Goal: Task Accomplishment & Management: Complete application form

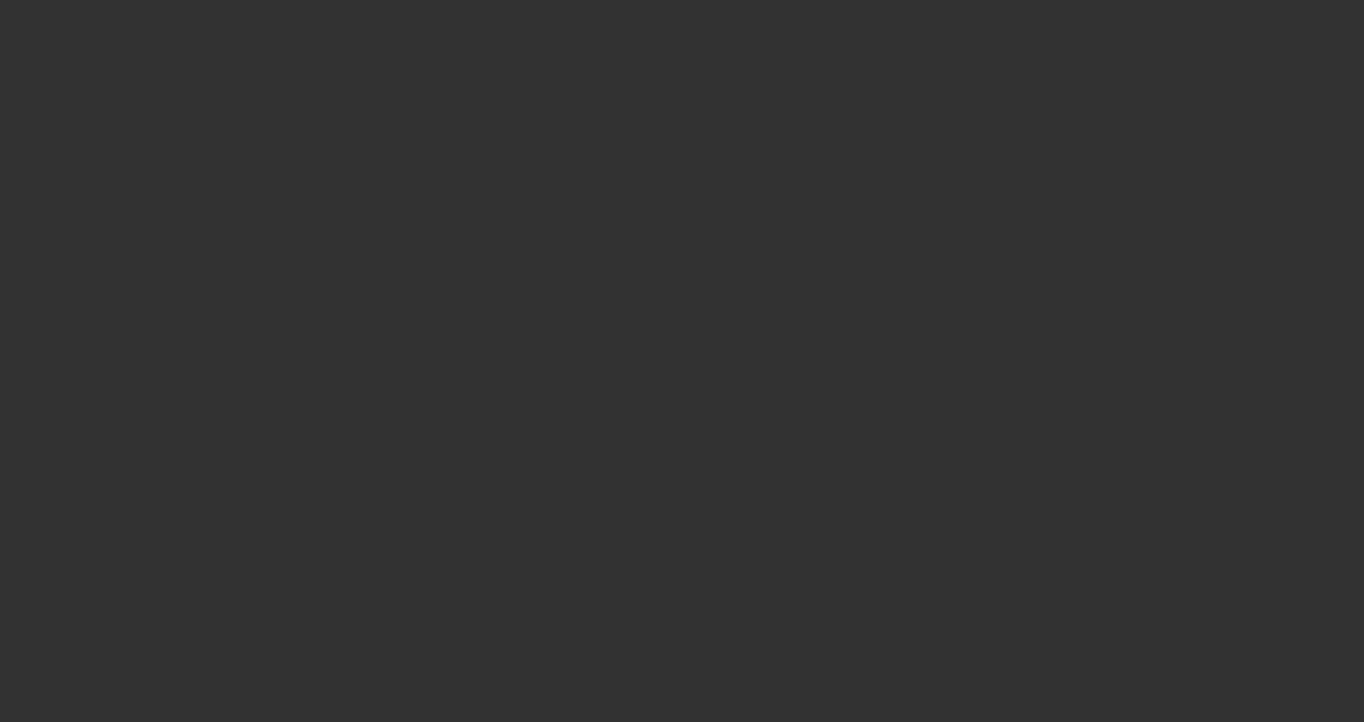
select select "3"
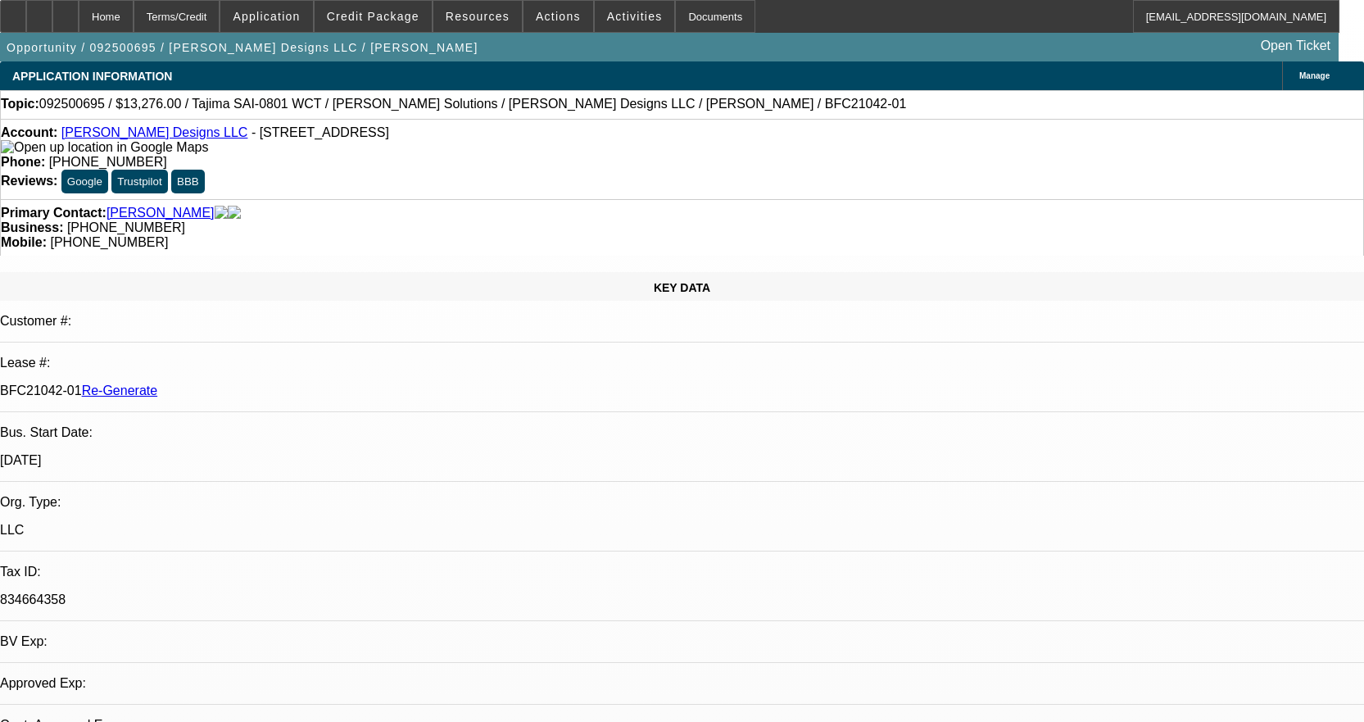
select select "0"
select select "2"
select select "0"
select select "6"
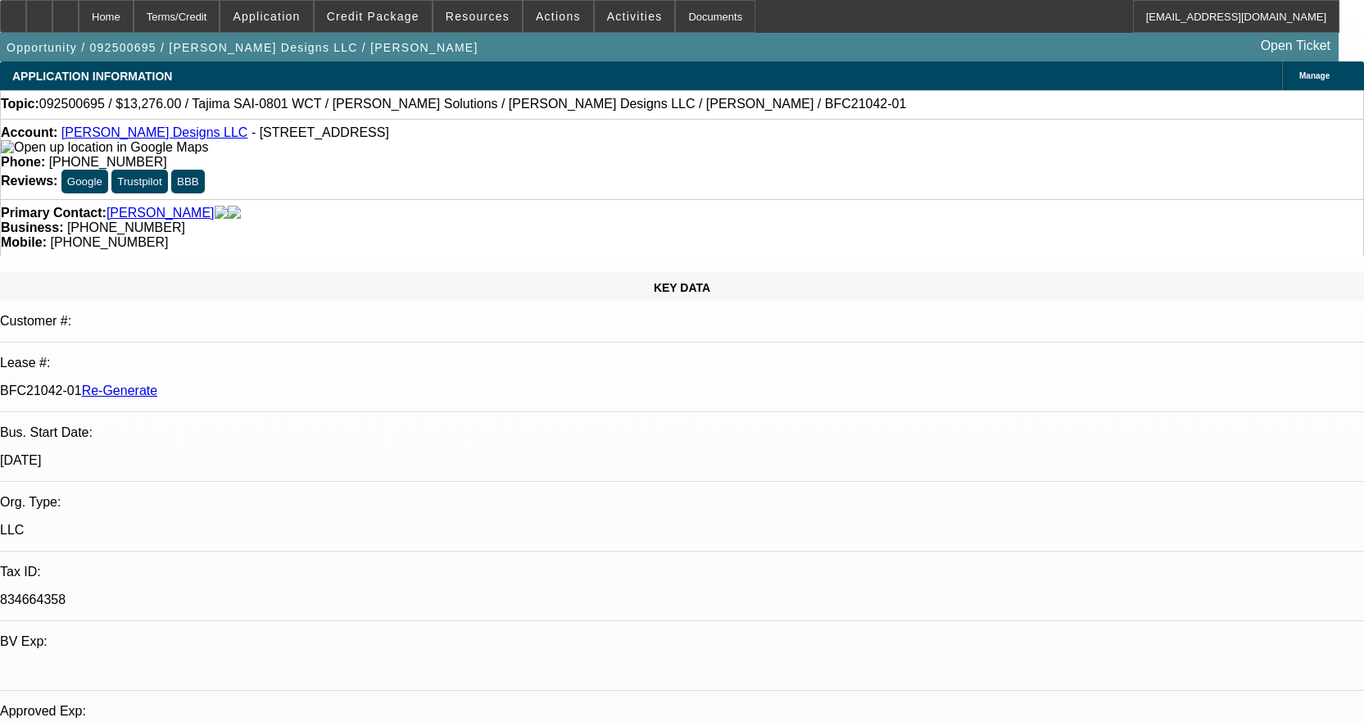
click at [128, 133] on link "[PERSON_NAME] Designs LLC" at bounding box center [154, 132] width 187 height 14
click at [687, 24] on div "Documents" at bounding box center [715, 16] width 80 height 33
click at [388, 16] on span "Credit Package" at bounding box center [373, 16] width 93 height 13
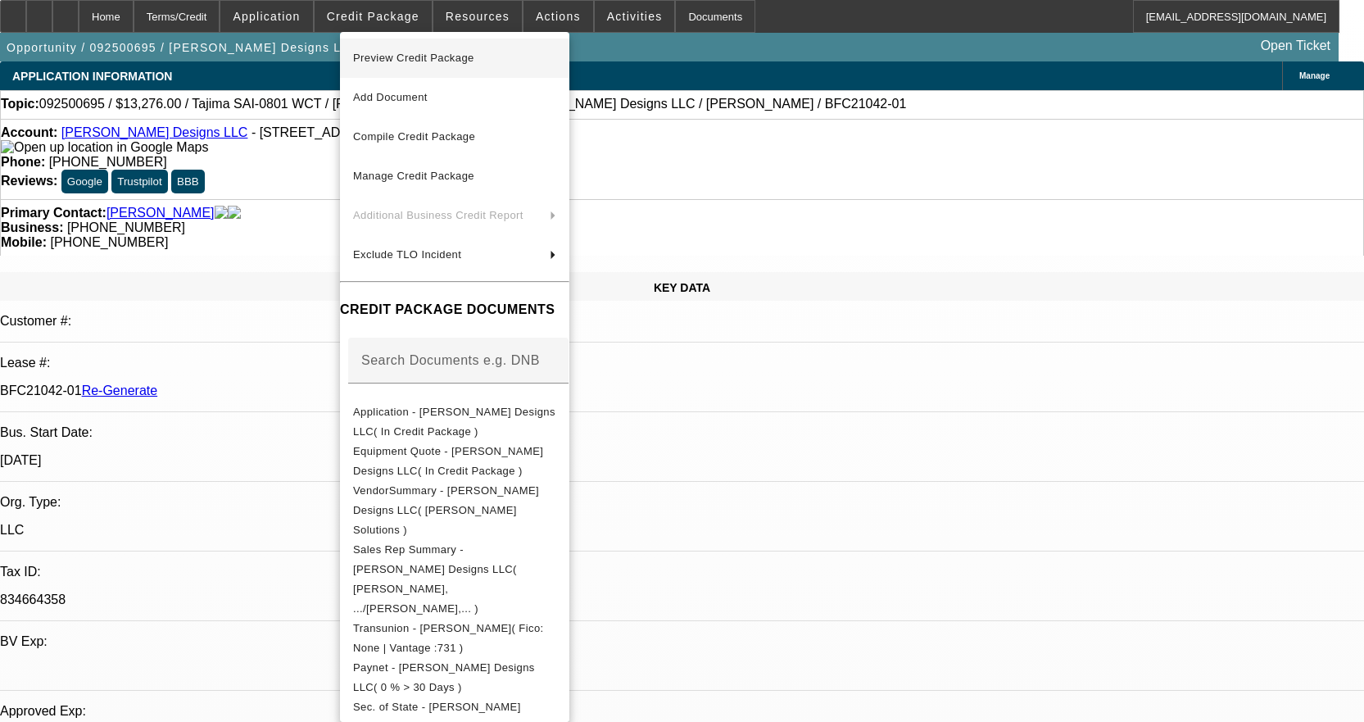
click at [414, 49] on span "Preview Credit Package" at bounding box center [454, 58] width 203 height 20
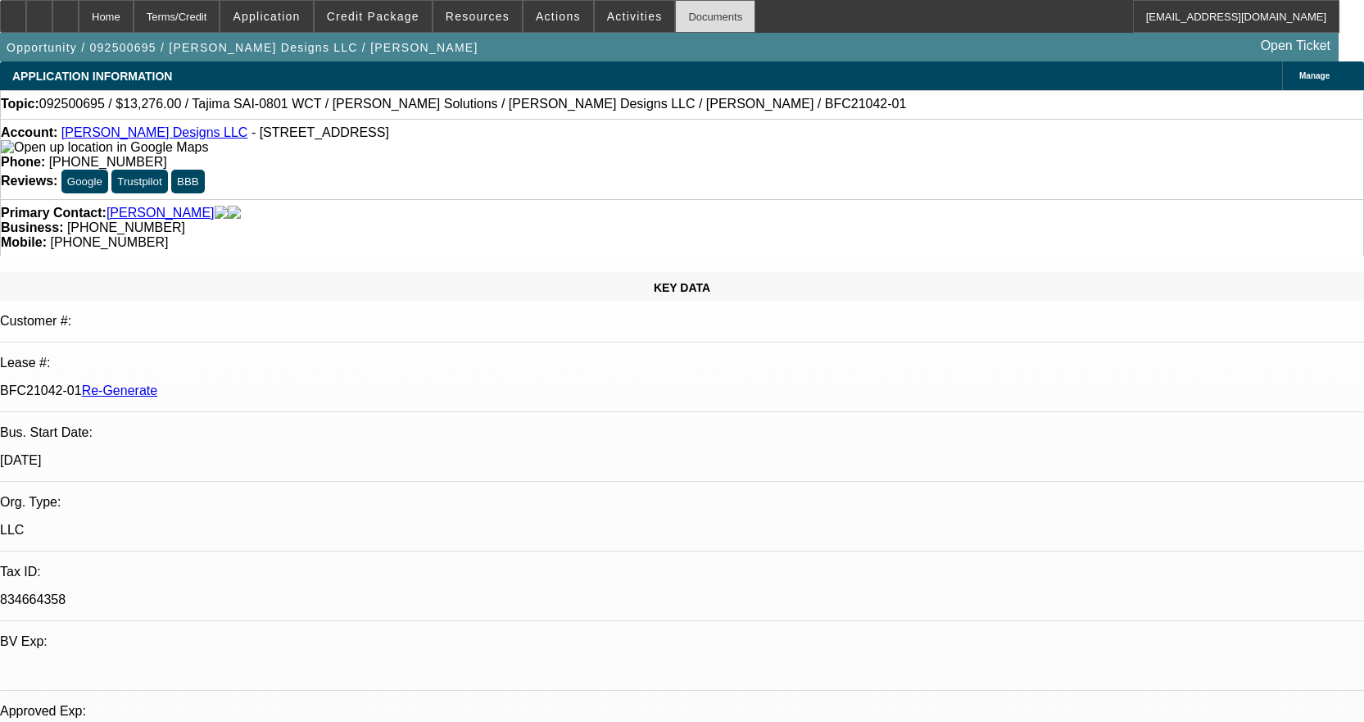
click at [678, 7] on div "Documents" at bounding box center [715, 16] width 80 height 33
click at [617, 14] on span "Activities" at bounding box center [635, 16] width 56 height 13
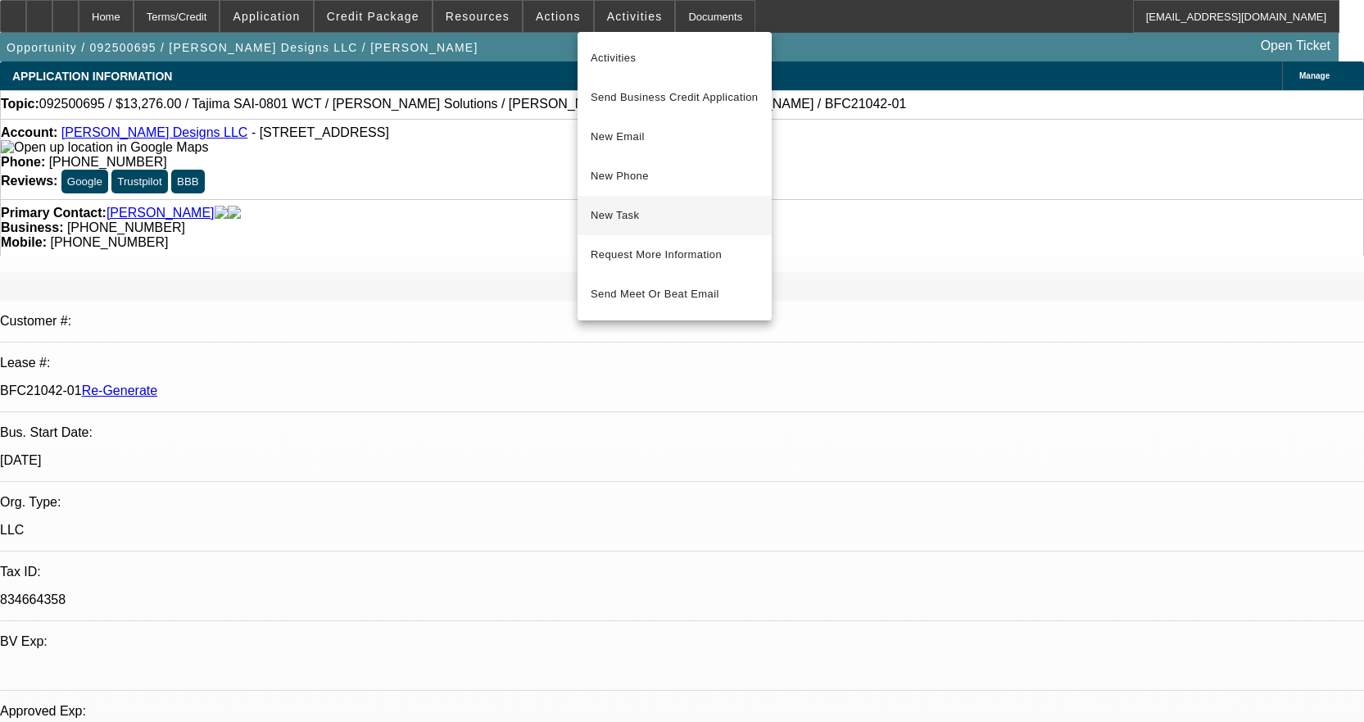
click at [661, 226] on button "New Task" at bounding box center [675, 215] width 194 height 39
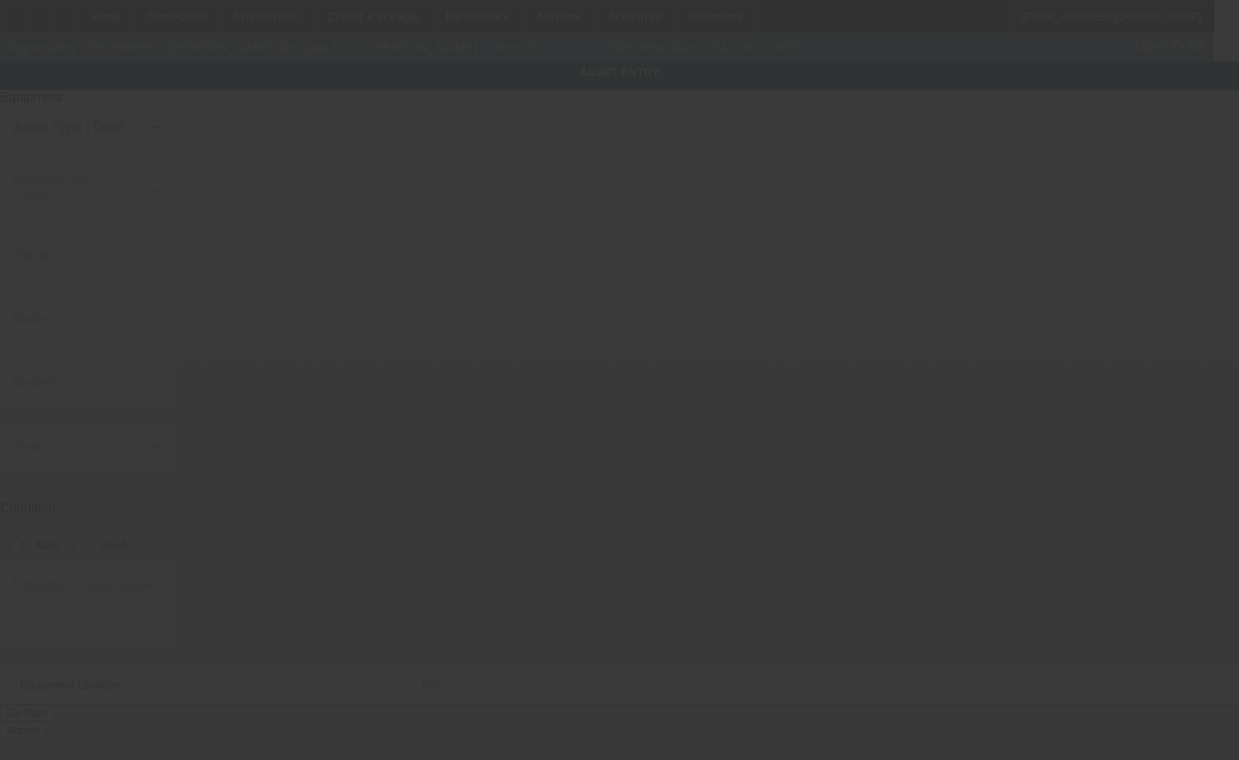
type input "Tajima"
type input "SAI-0801 WCT"
radio input "true"
type textarea "new compact single head embroidery machine"
type input "[STREET_ADDRESS]"
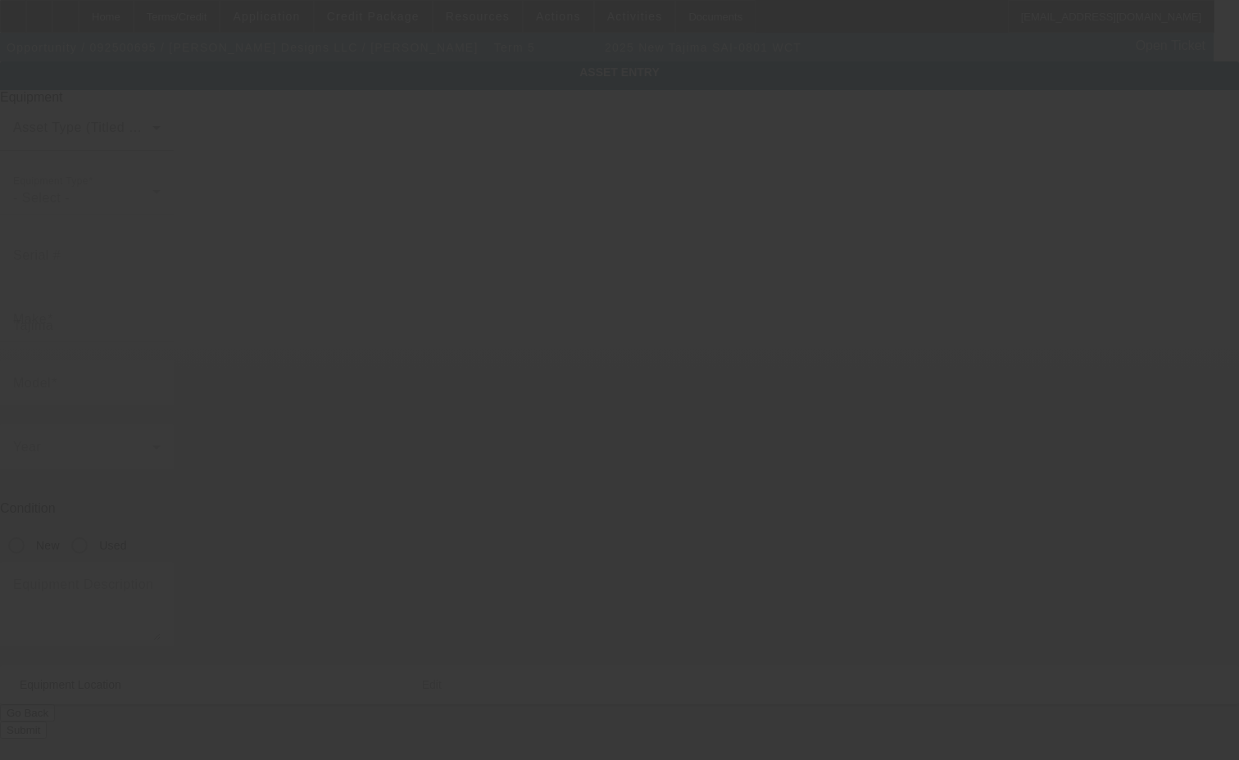
type input "[GEOGRAPHIC_DATA]"
type input "47712"
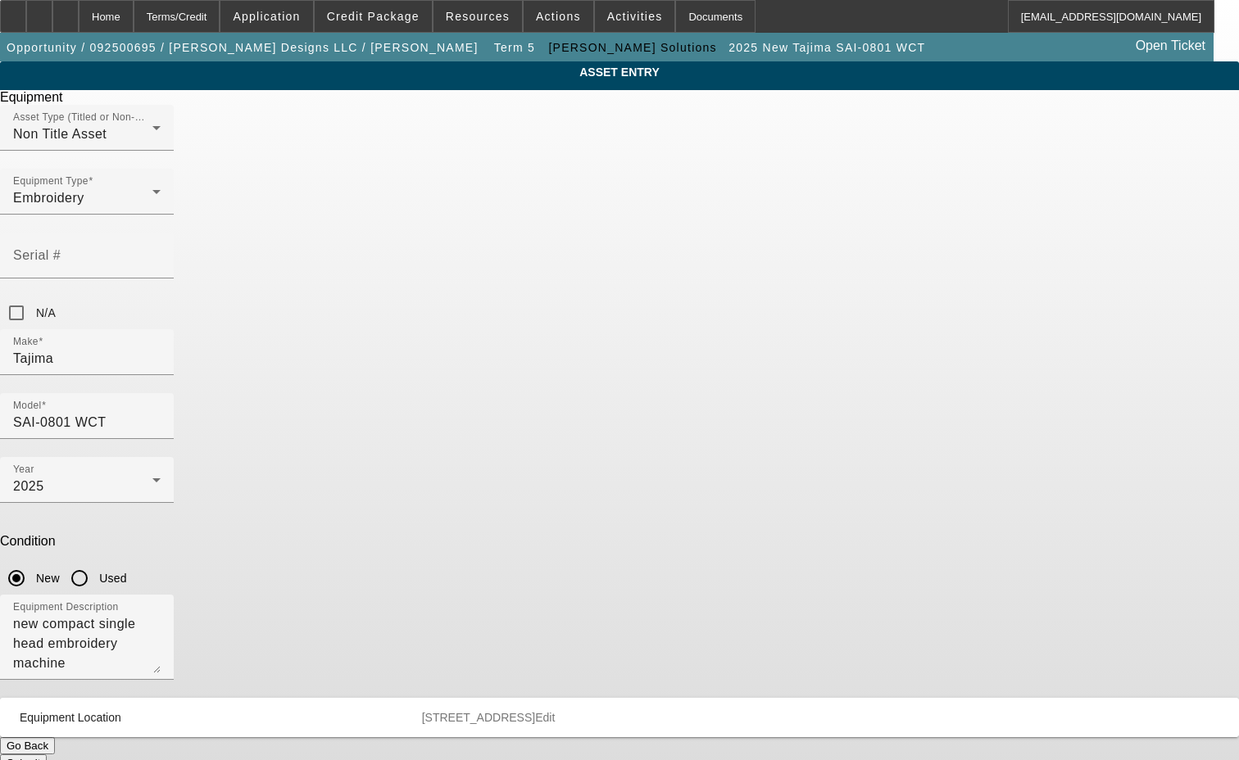
click at [760, 711] on mat-panel-description "[STREET_ADDRESS] Edit" at bounding box center [811, 717] width 778 height 13
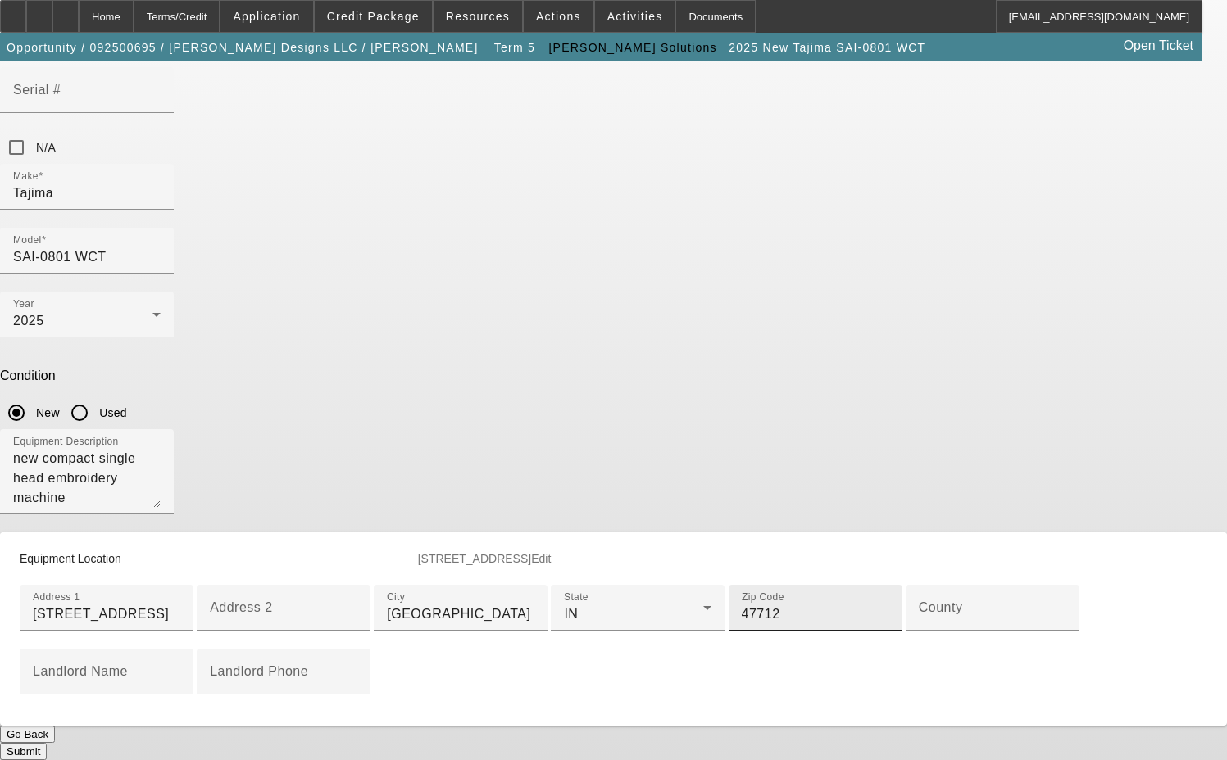
scroll to position [246, 0]
click at [918, 624] on input "County" at bounding box center [991, 615] width 147 height 20
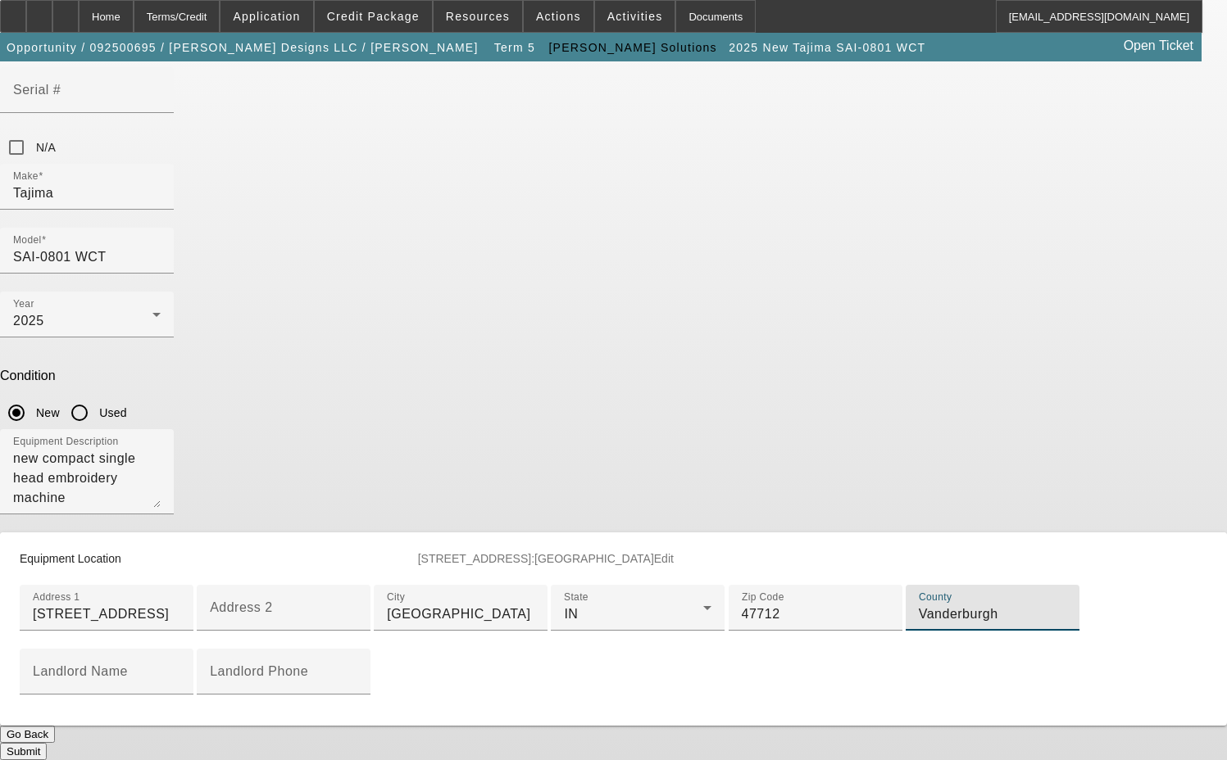
type input "Vanderburgh"
click at [673, 552] on span "Edit" at bounding box center [664, 558] width 20 height 13
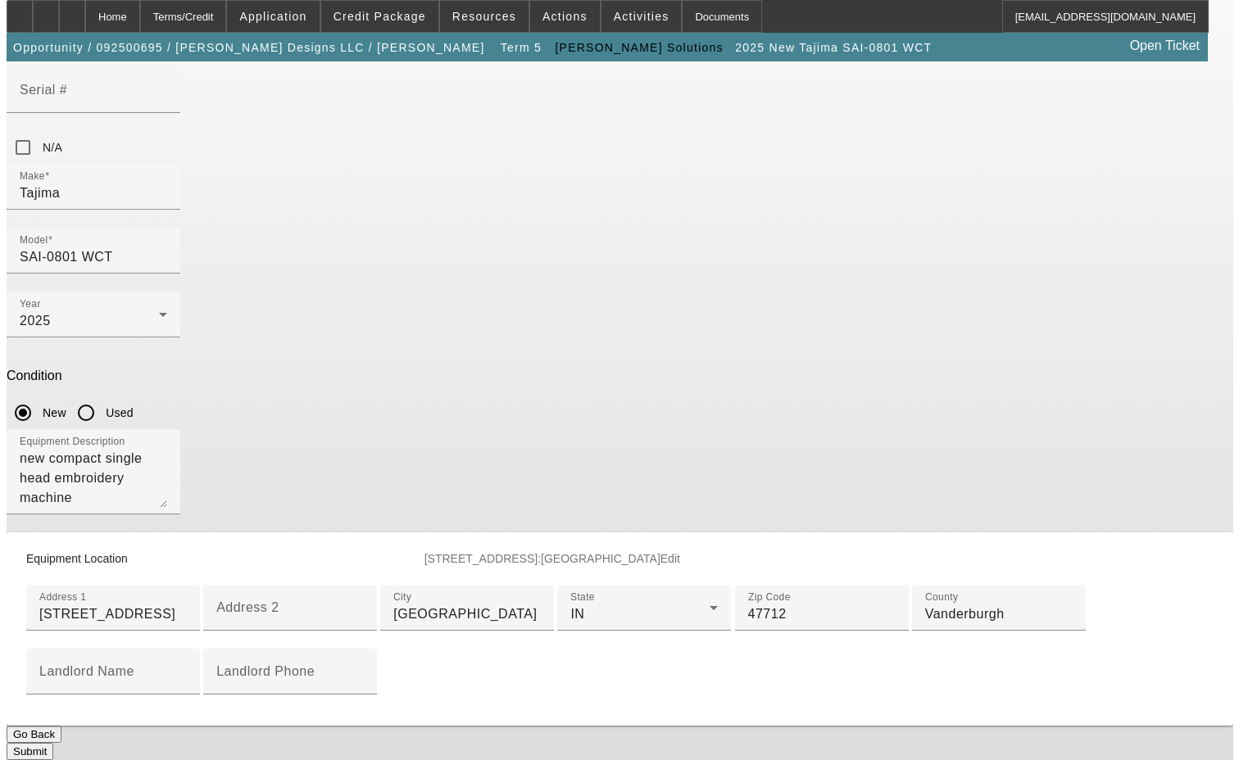
scroll to position [0, 0]
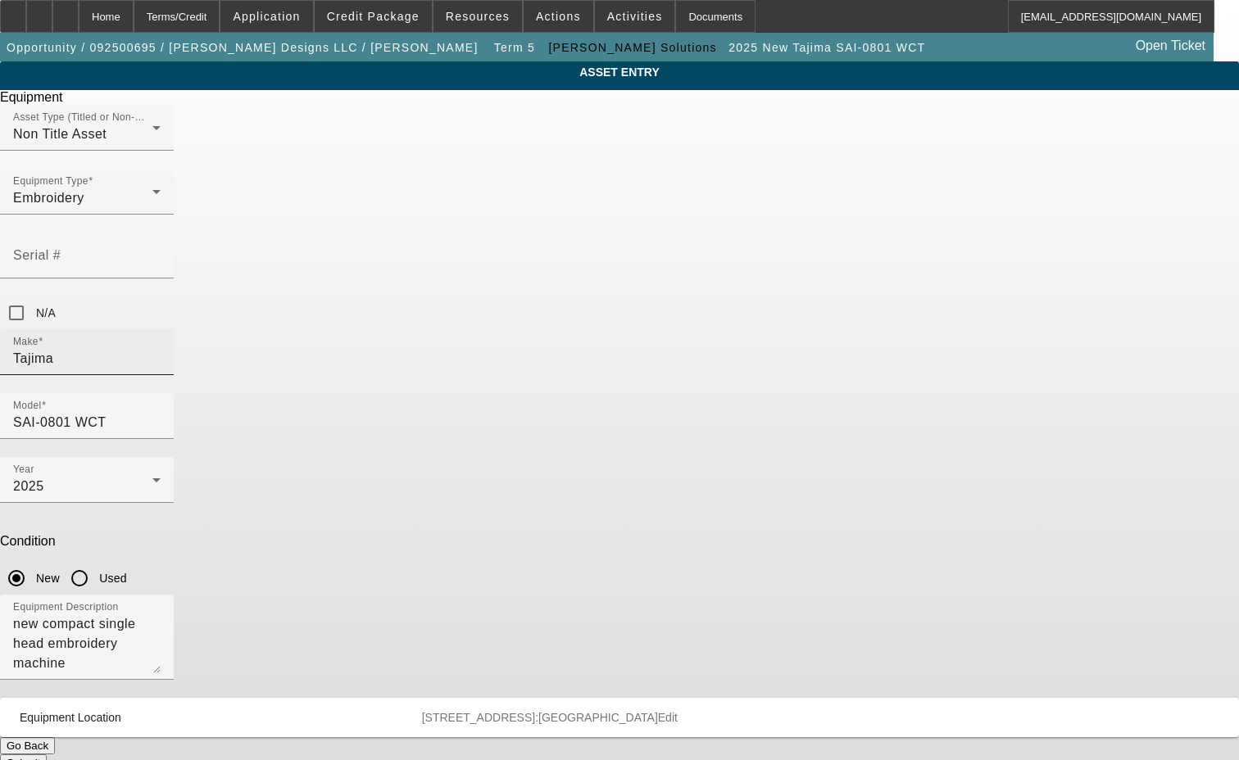
click at [161, 349] on input "Tajima" at bounding box center [86, 359] width 147 height 20
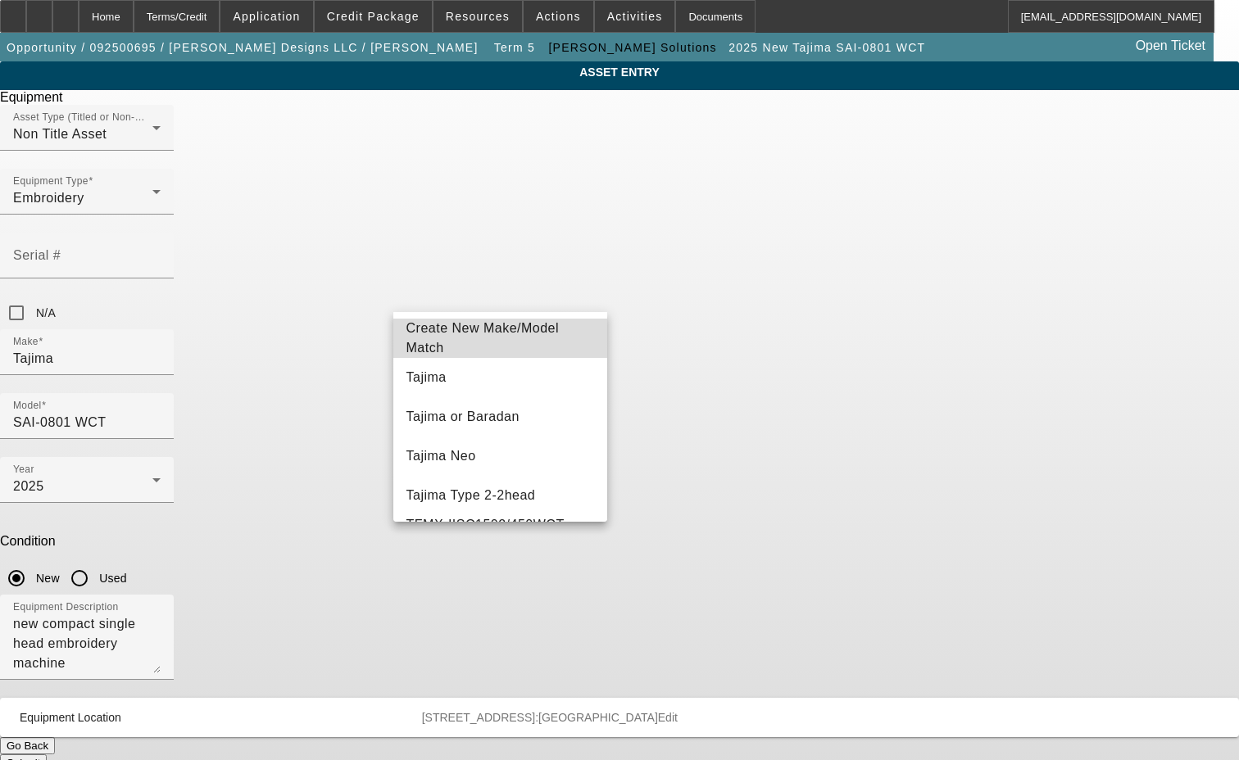
click at [512, 340] on span "Create New Make/Model Match" at bounding box center [482, 338] width 153 height 34
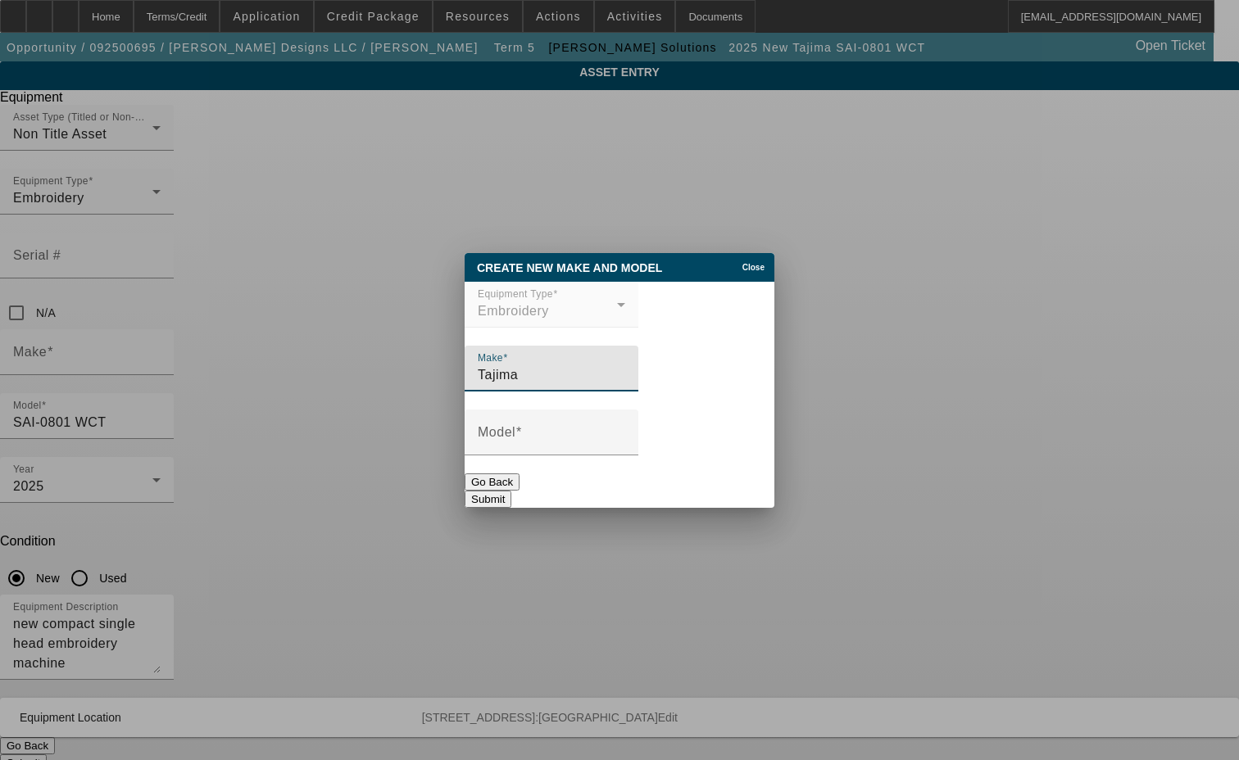
type input "Tajima"
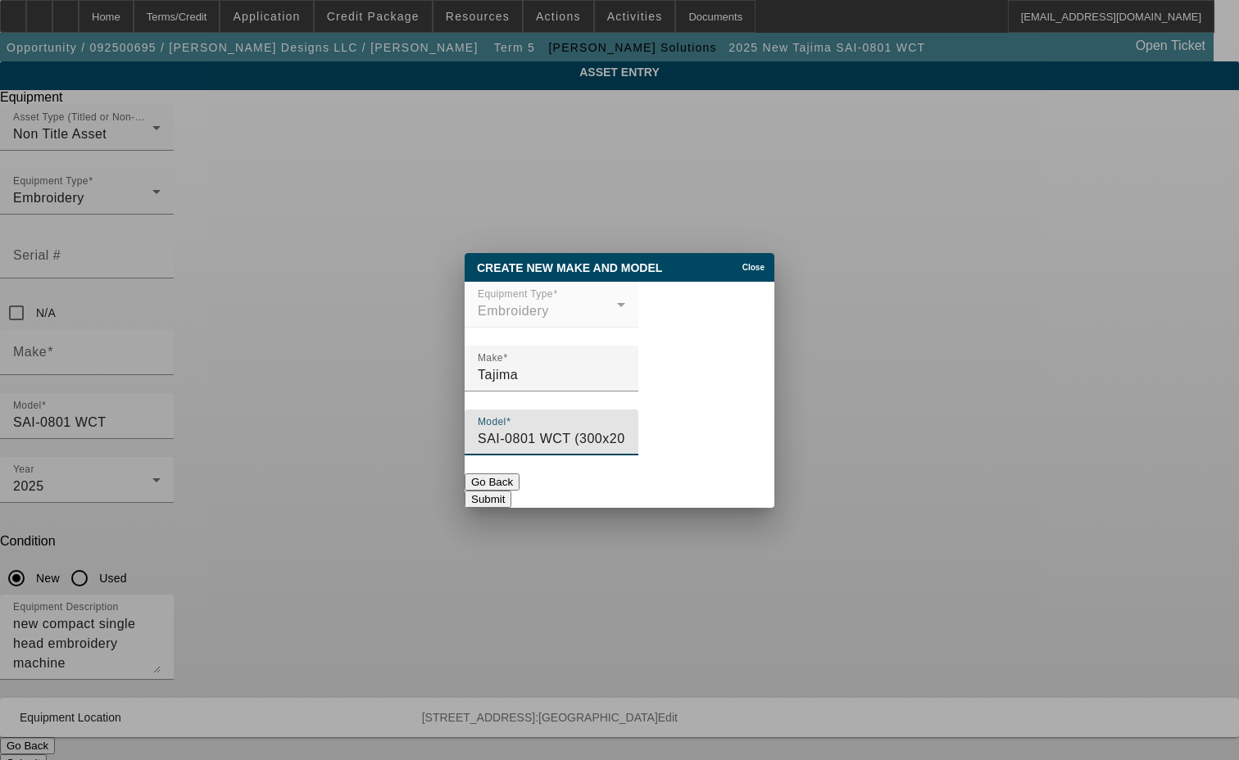
type input "SAI-0801 WCT (300x200) Portable"
click at [511, 492] on button "Submit" at bounding box center [488, 499] width 47 height 17
type input "Tajima"
type input "SAI-0801 WCT (300x200) Portable"
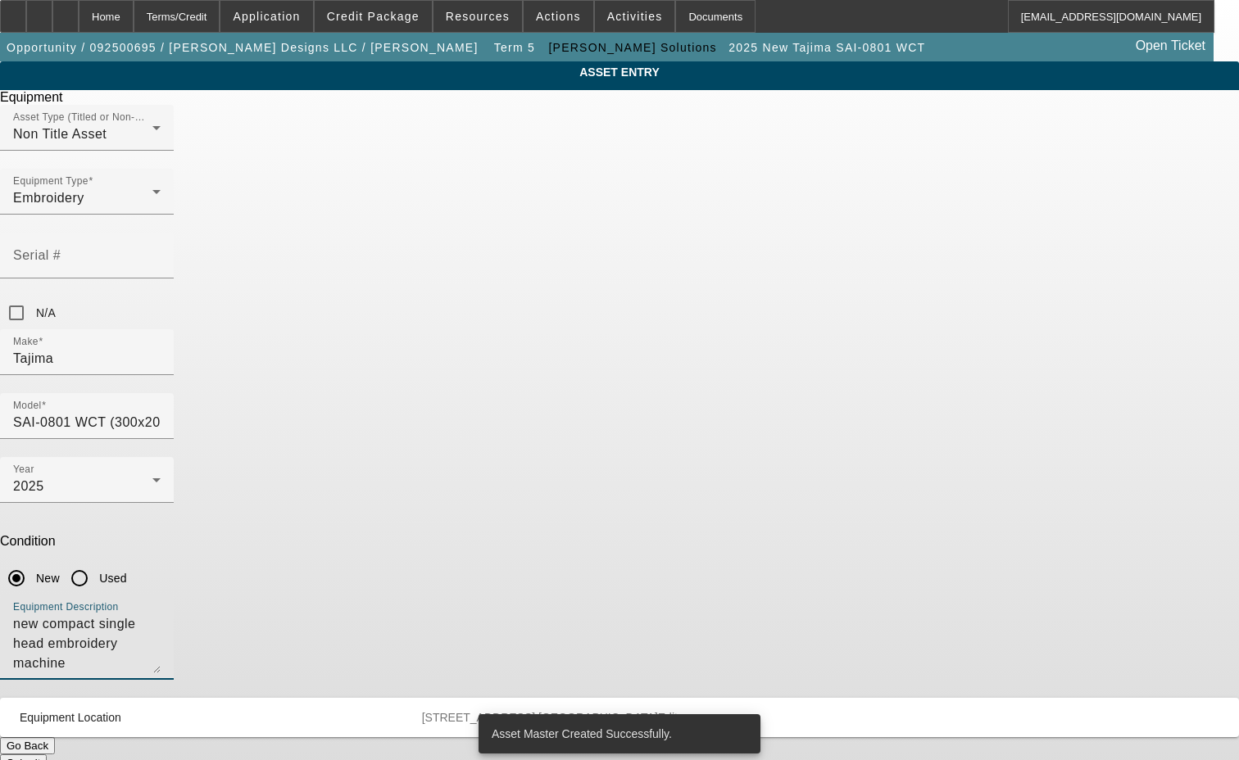
drag, startPoint x: 633, startPoint y: 428, endPoint x: 243, endPoint y: 394, distance: 391.4
click at [243, 394] on div "ASSET ENTRY Delete asset Equipment Asset Type (Titled or Non-Titled) Non Title …" at bounding box center [619, 416] width 1239 height 710
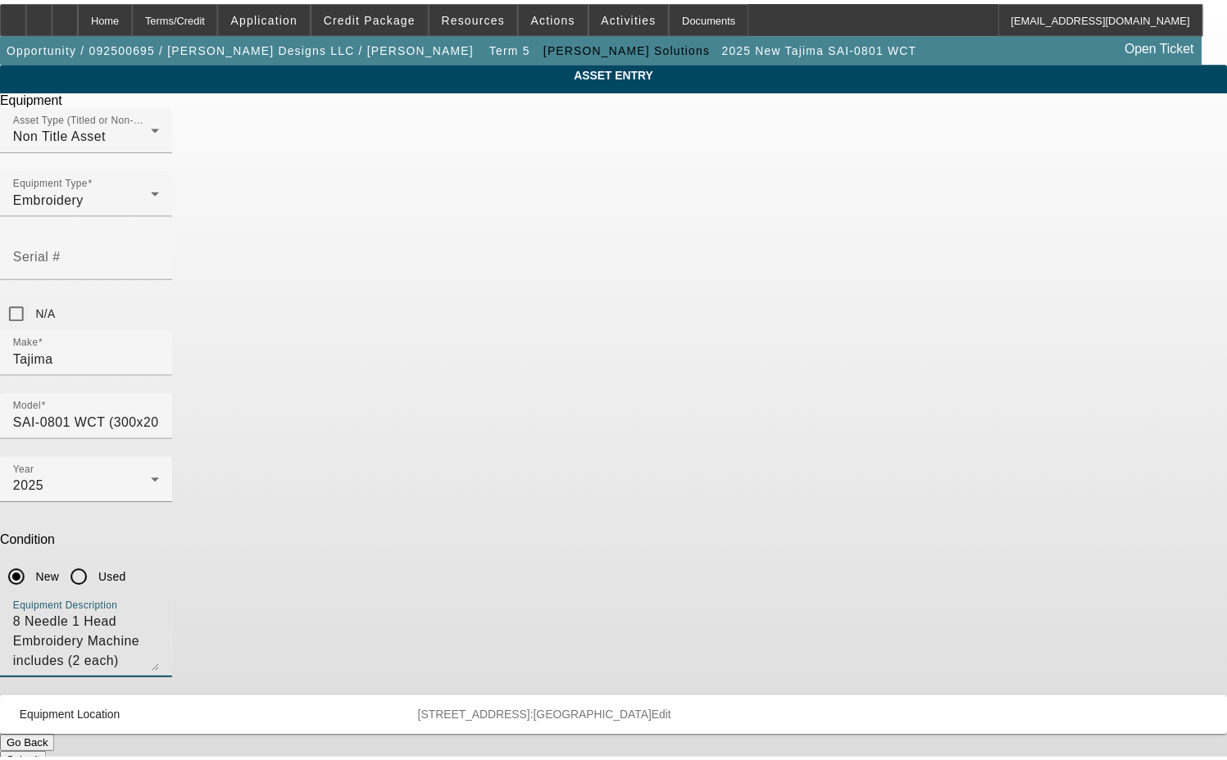
scroll to position [16, 0]
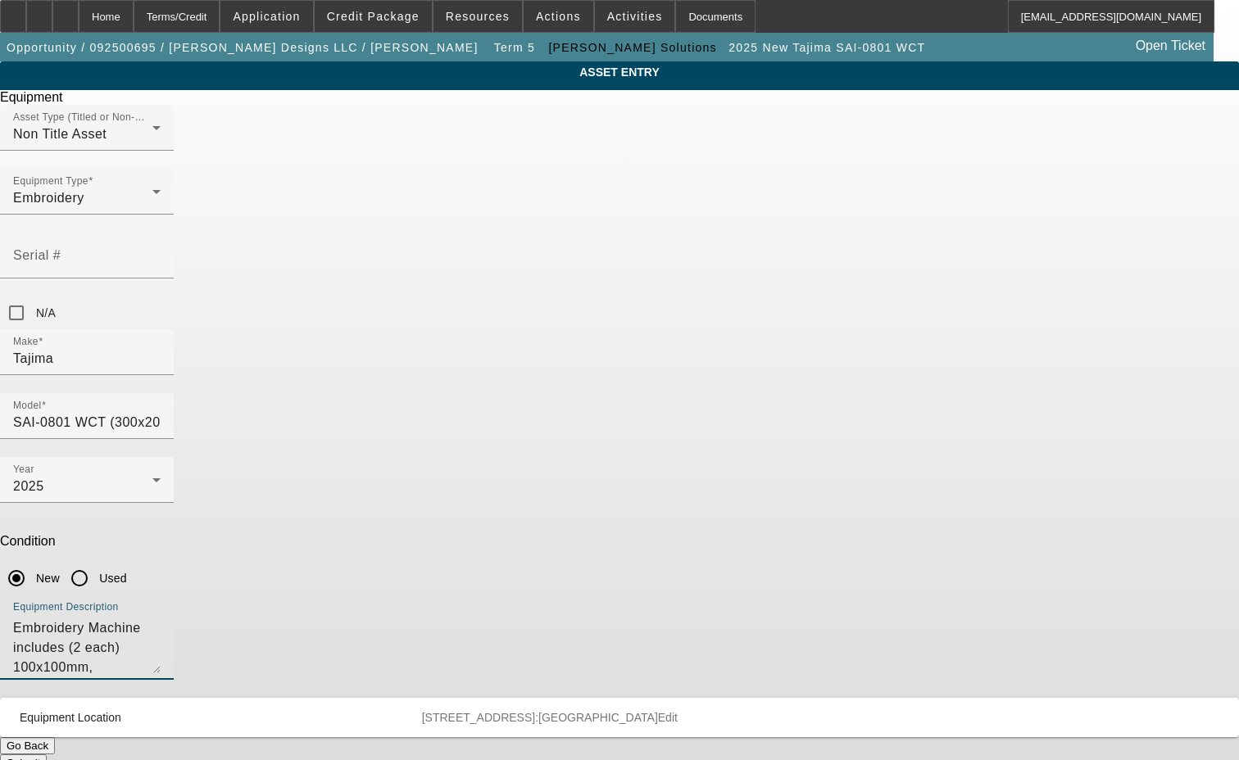
type textarea "8 Needle 1 Head Embroidery Machine includes (2 each) 100x100mm, 300x200mm Tubul…"
click at [47, 755] on button "Submit" at bounding box center [23, 763] width 47 height 17
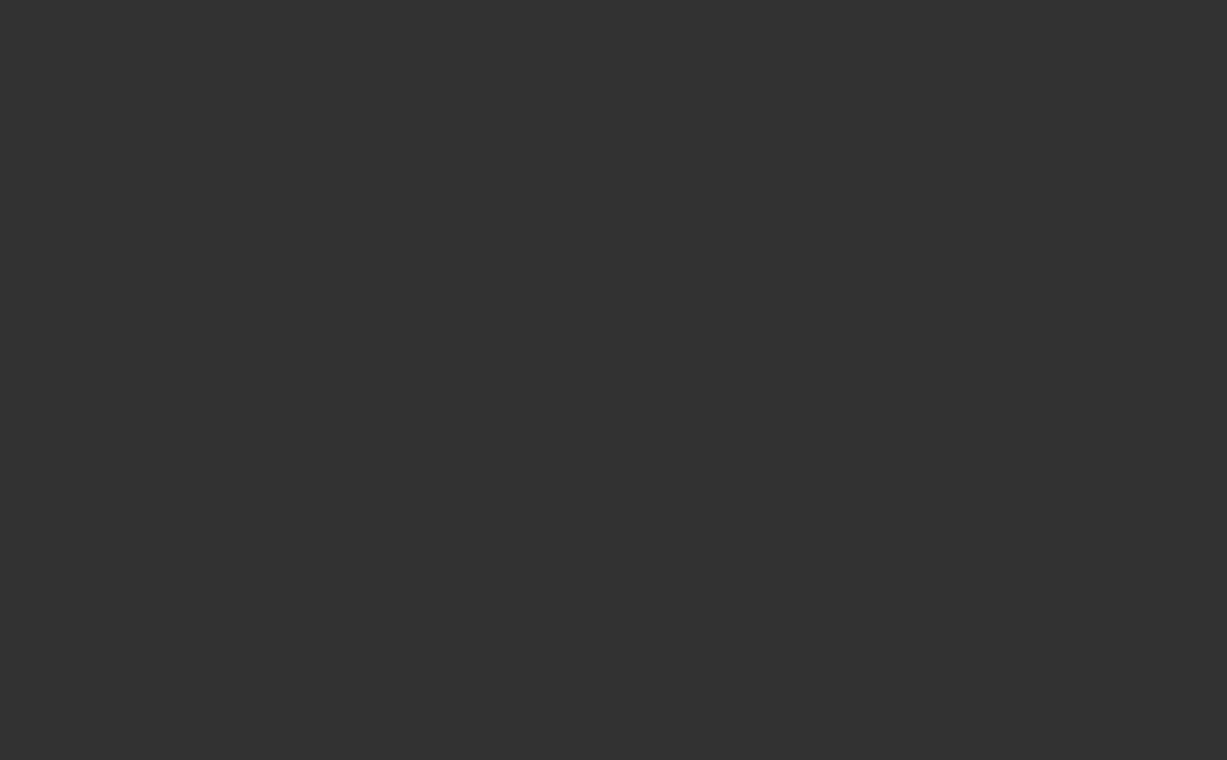
select select "3"
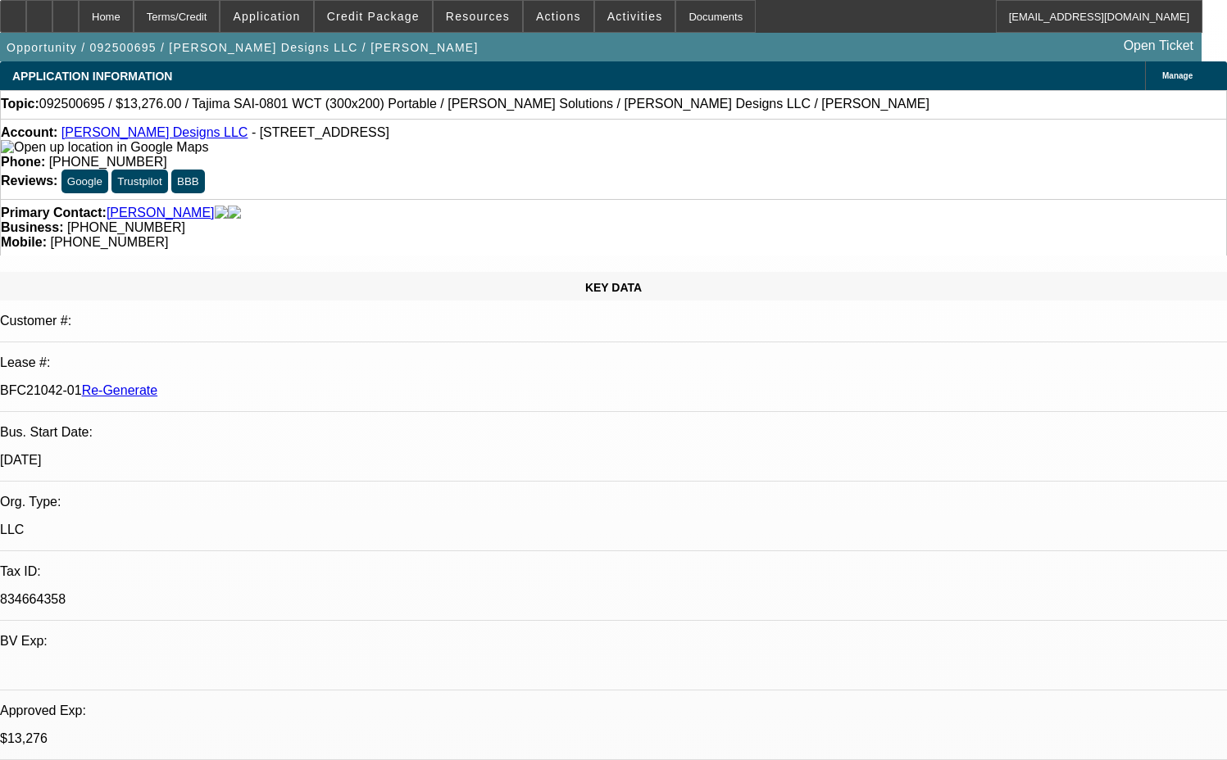
select select "0"
select select "2"
select select "0"
select select "6"
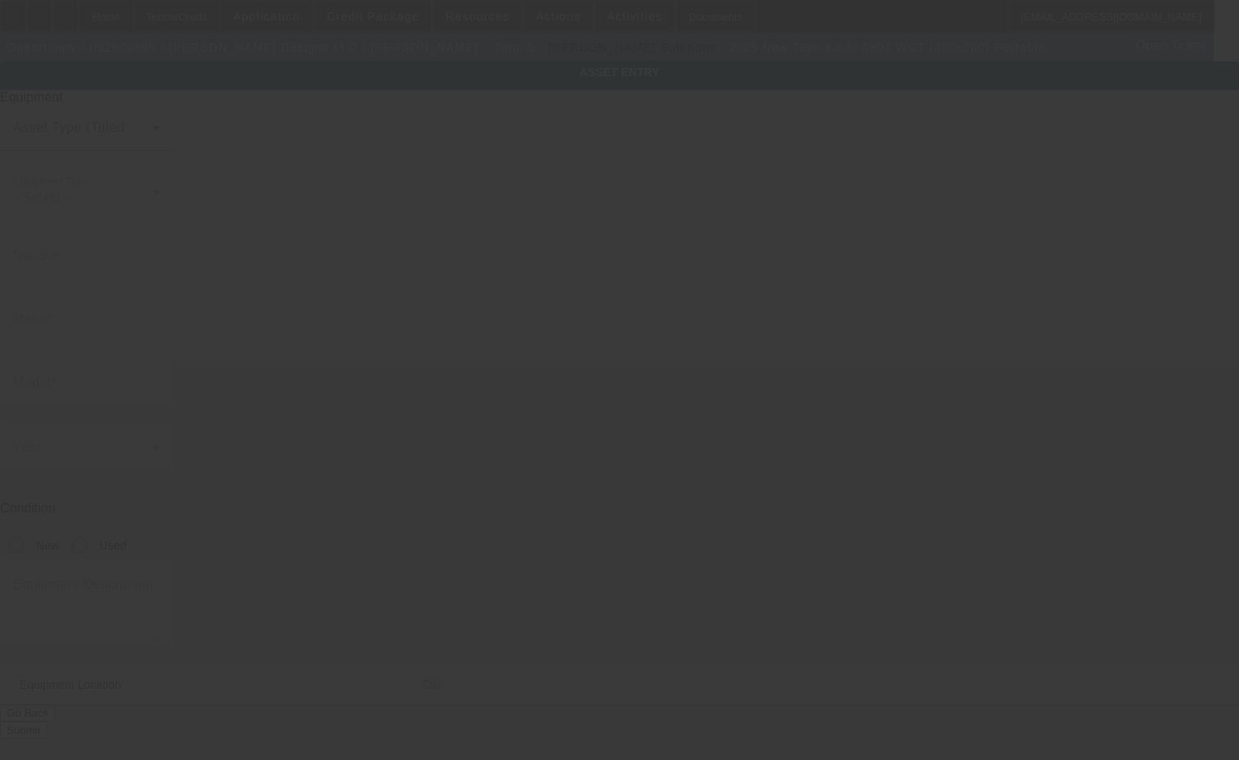
type input "Tajima"
type input "SAI-0801 WCT (300x200) Portable"
radio input "true"
type textarea "8 Needle 1 Head Embroidery Machine includes (2 each) 100x100mm, 300x200mm Tubul…"
type input "[STREET_ADDRESS]"
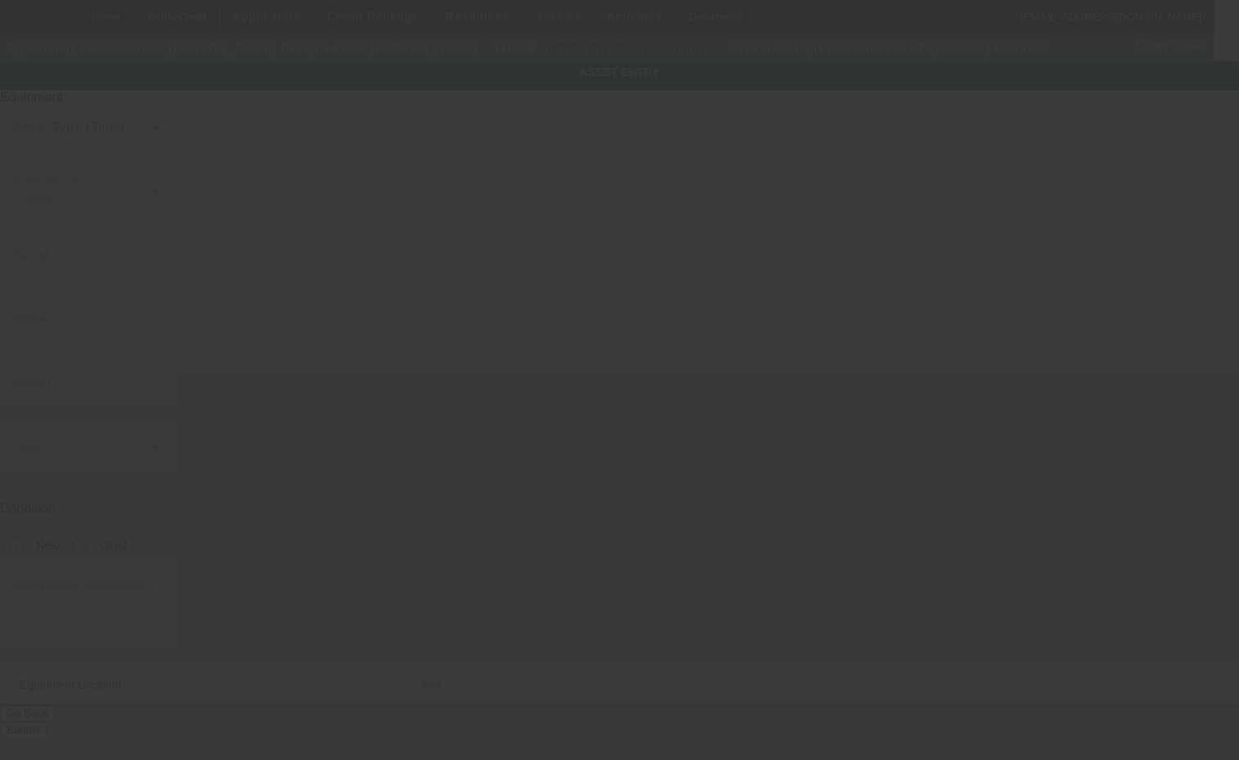
type input "[GEOGRAPHIC_DATA]"
type input "47712"
type input "Vanderburgh"
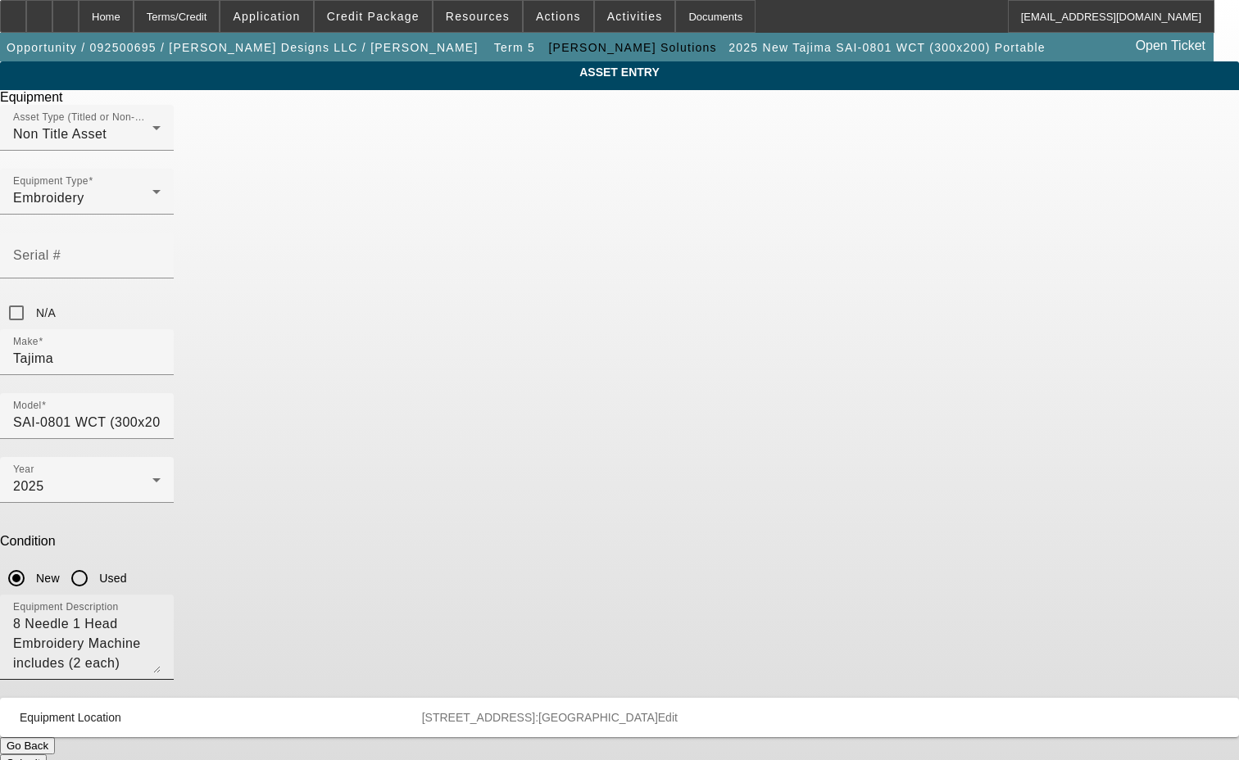
click at [161, 614] on textarea "8 Needle 1 Head Embroidery Machine includes (2 each) 100x100mm, 300x200mm Tubul…" at bounding box center [86, 643] width 147 height 59
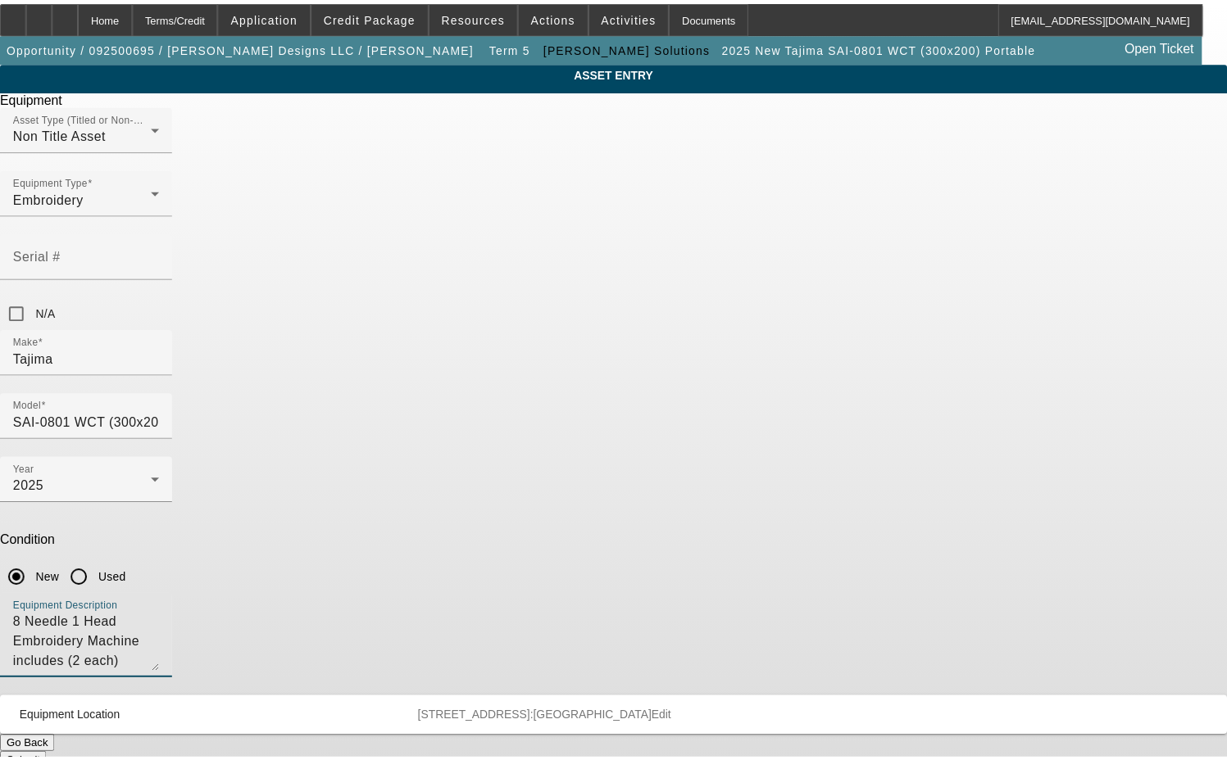
scroll to position [16, 0]
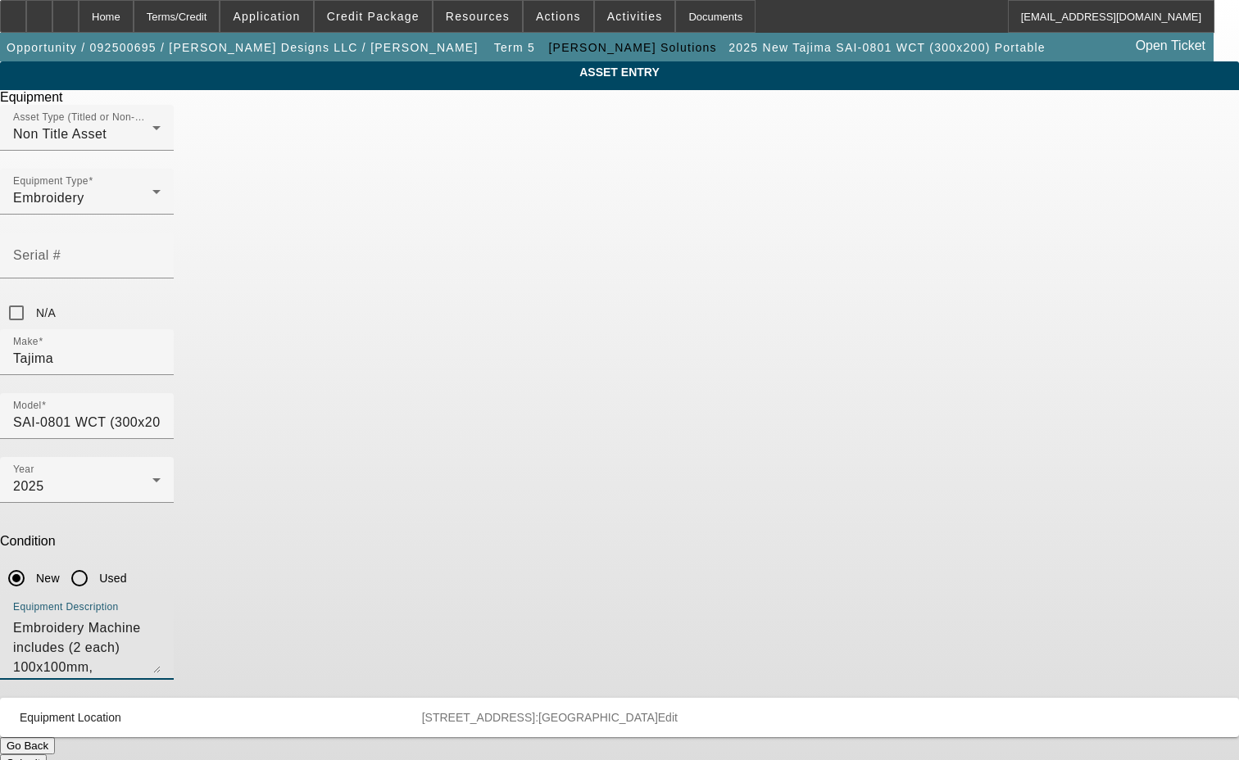
type textarea "8 Needle 1 Head Embroidery Machine includes (2 each) 100x100mm, 300x200mm Tubul…"
click at [47, 755] on button "Submit" at bounding box center [23, 763] width 47 height 17
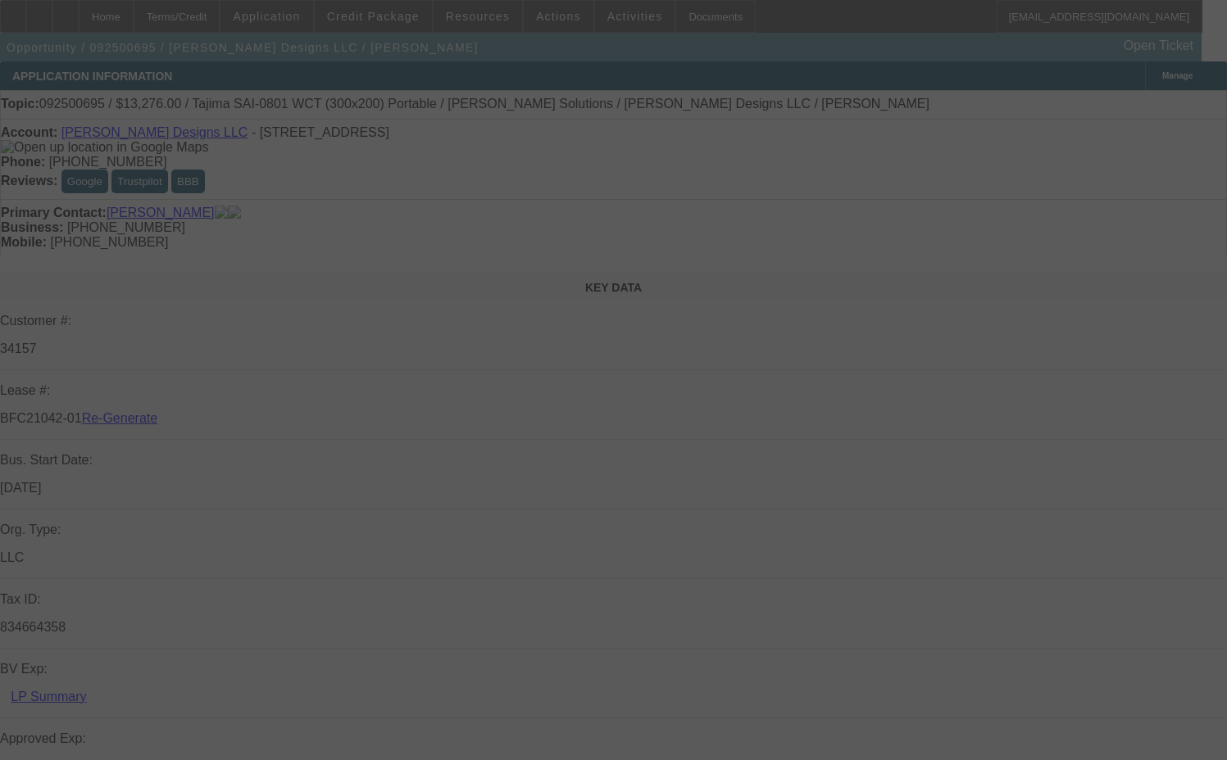
select select "3"
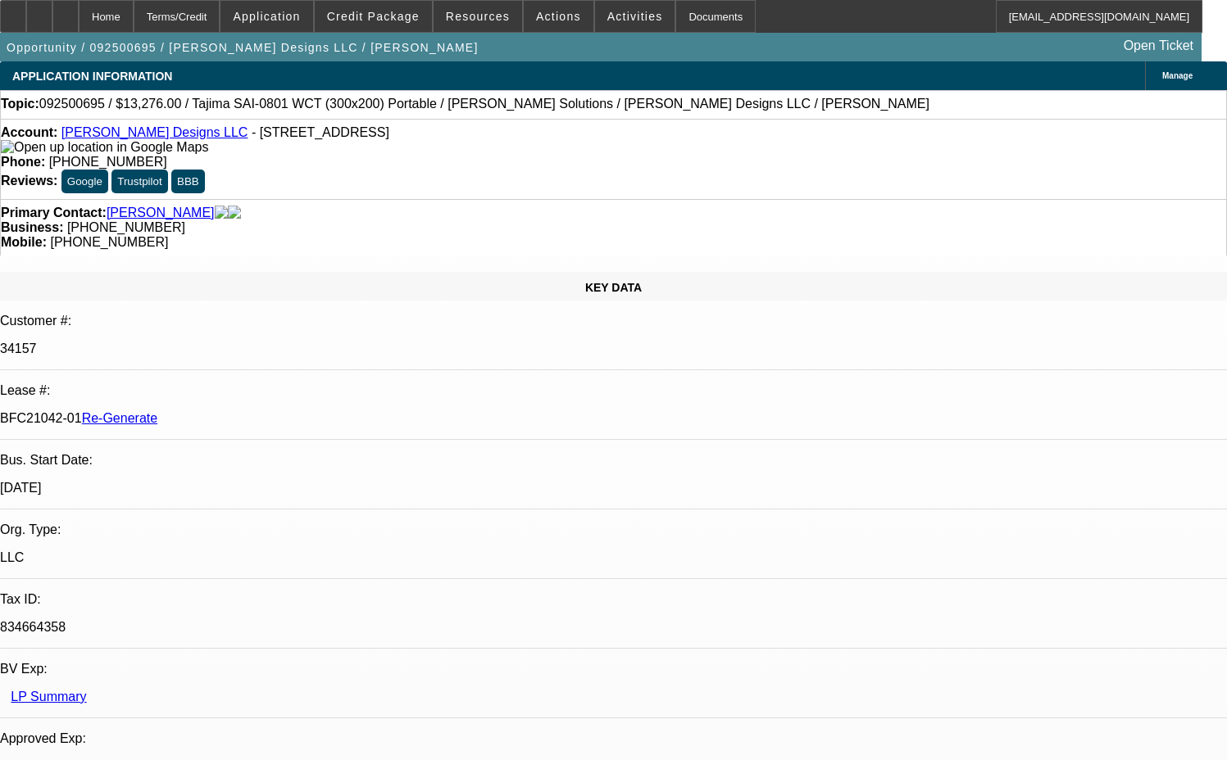
select select "0"
select select "2"
select select "0"
select select "6"
